Goal: Transaction & Acquisition: Purchase product/service

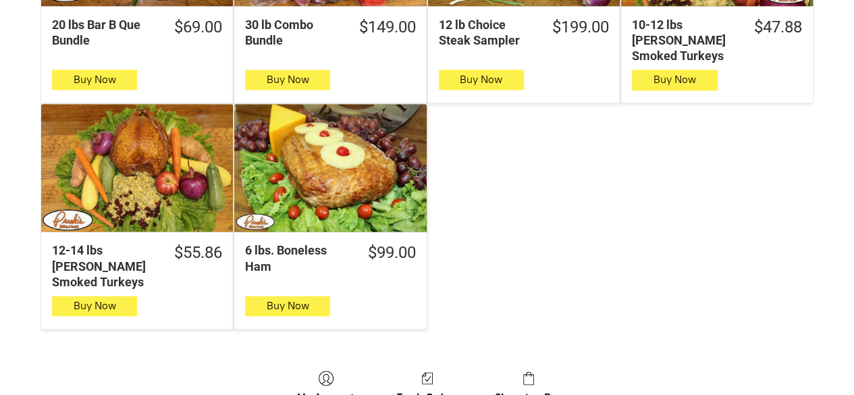
scroll to position [913, 0]
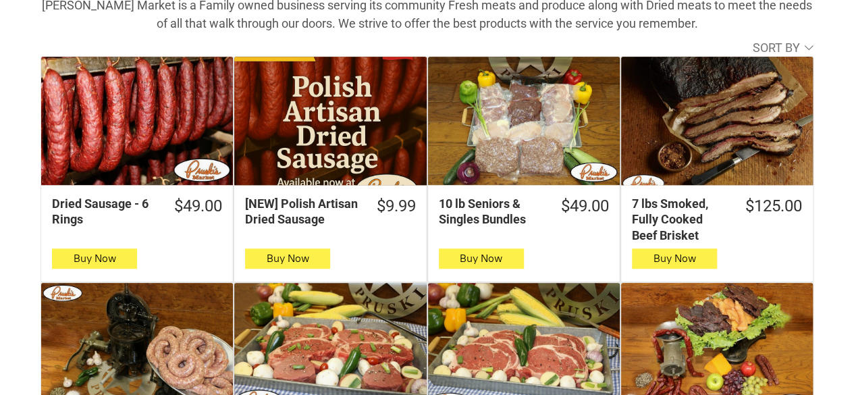
scroll to position [275, 0]
